Goal: Task Accomplishment & Management: Manage account settings

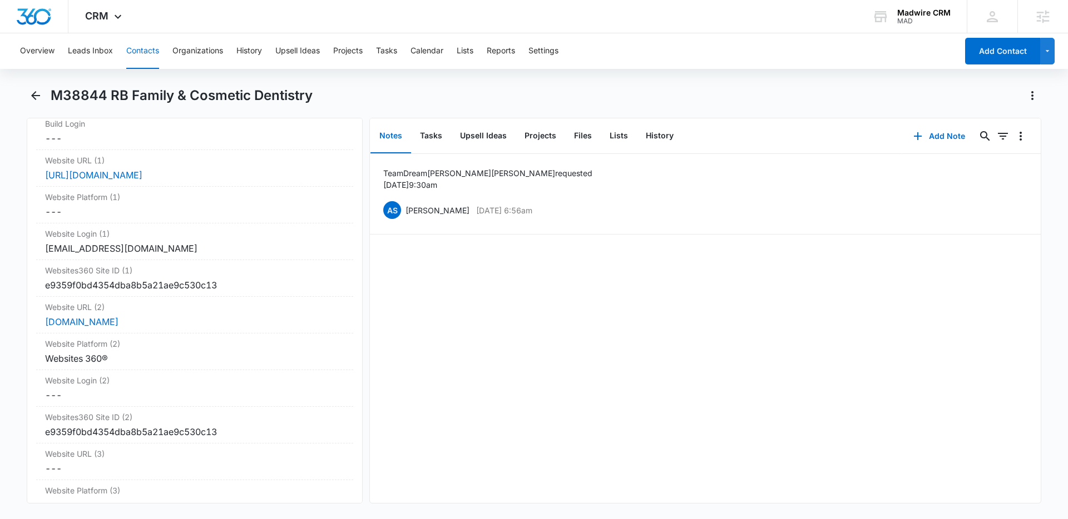
scroll to position [4315, 0]
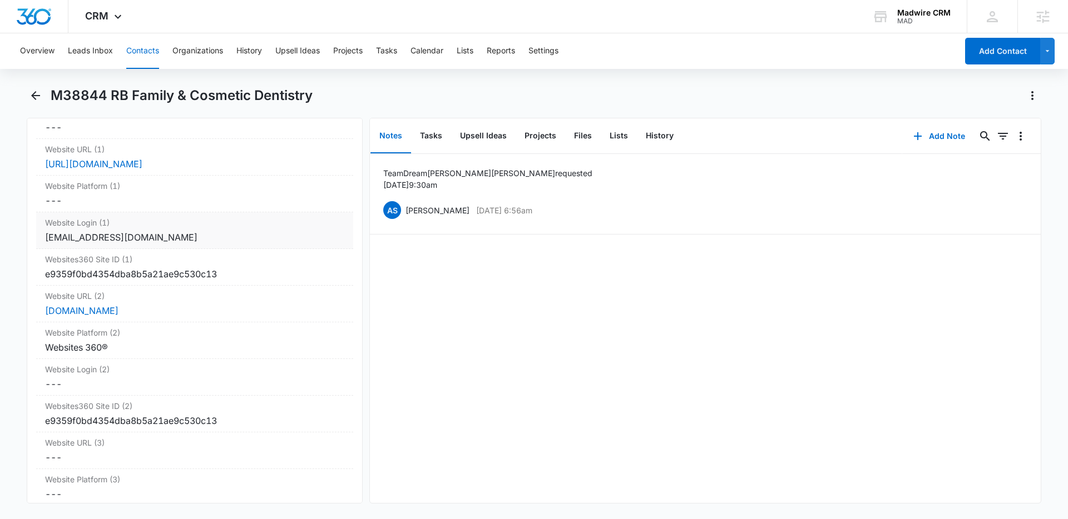
click at [109, 231] on div "[EMAIL_ADDRESS][DOMAIN_NAME]" at bounding box center [194, 237] width 299 height 13
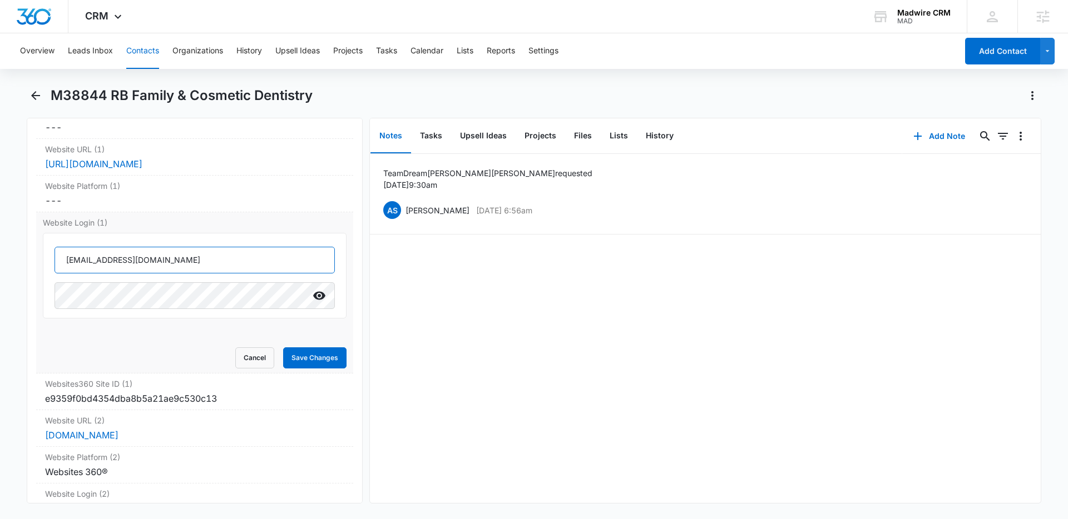
click at [186, 252] on input "[EMAIL_ADDRESS][DOMAIN_NAME]" at bounding box center [194, 260] width 280 height 27
drag, startPoint x: 185, startPoint y: 252, endPoint x: 40, endPoint y: 252, distance: 145.1
click at [40, 252] on div "Website Login (1) [EMAIL_ADDRESS][DOMAIN_NAME] Cancel Save Changes" at bounding box center [194, 292] width 317 height 161
click at [315, 292] on icon "Show" at bounding box center [319, 296] width 12 height 8
click at [653, 299] on div "Team Dream [PERSON_NAME] requested [DATE] 9:30am AS [PERSON_NAME] [DATE] 6:56a…" at bounding box center [705, 328] width 671 height 349
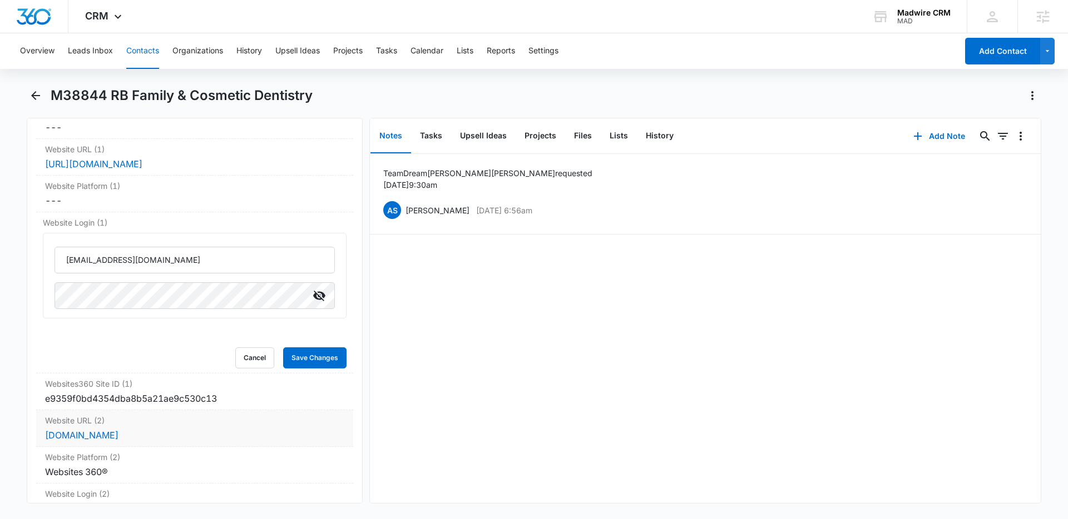
click at [168, 429] on dd "Cancel Save Changes [DOMAIN_NAME]" at bounding box center [194, 435] width 299 height 13
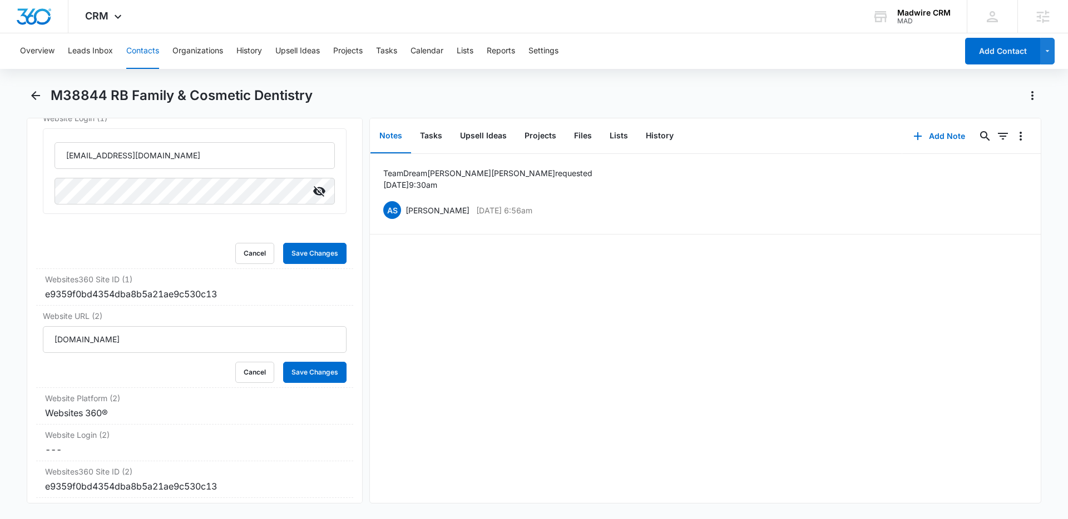
scroll to position [4527, 0]
